Goal: Find specific page/section: Find specific page/section

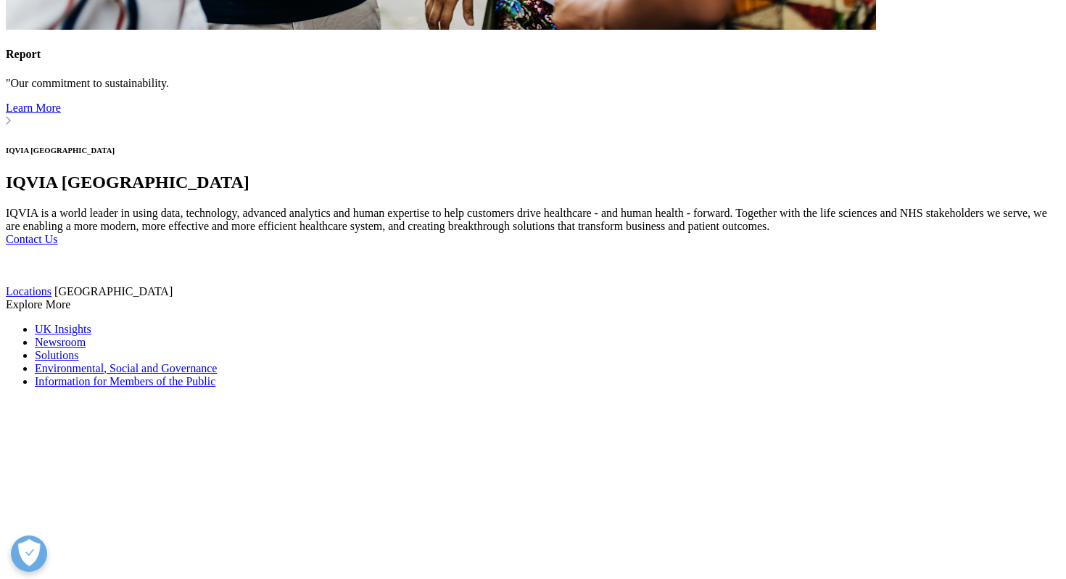
scroll to position [3742, 0]
